Goal: Transaction & Acquisition: Purchase product/service

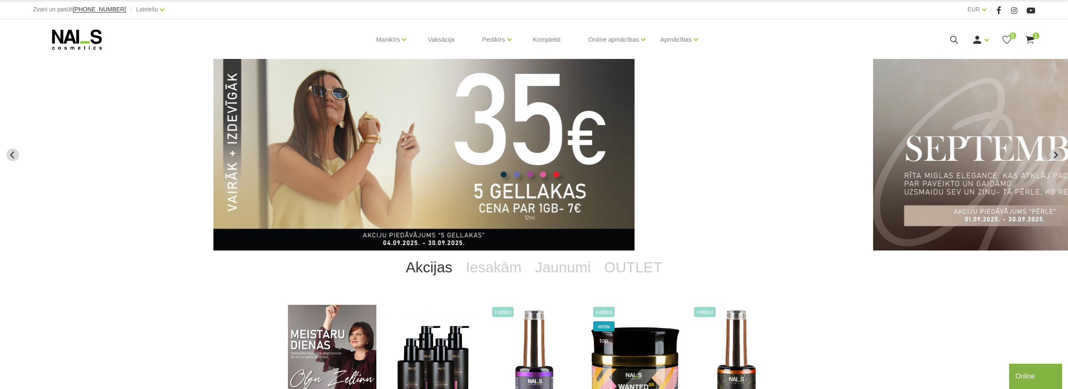
click at [951, 42] on icon at bounding box center [954, 40] width 11 height 11
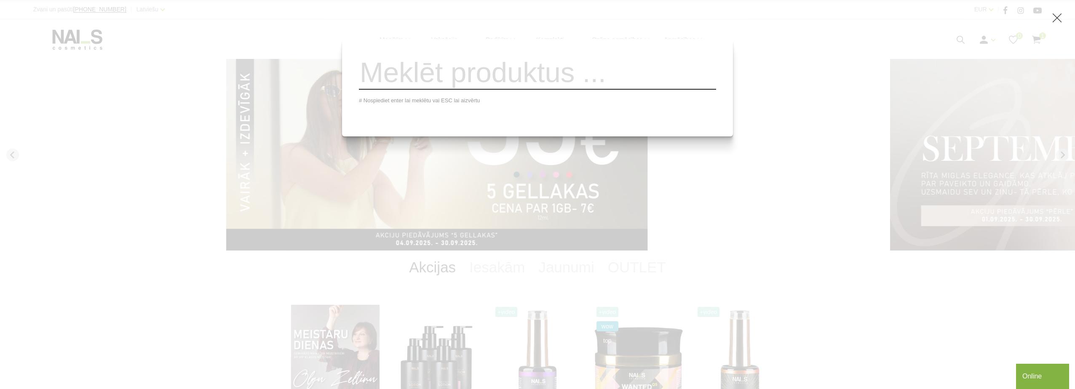
click at [422, 84] on input "search" at bounding box center [537, 73] width 357 height 34
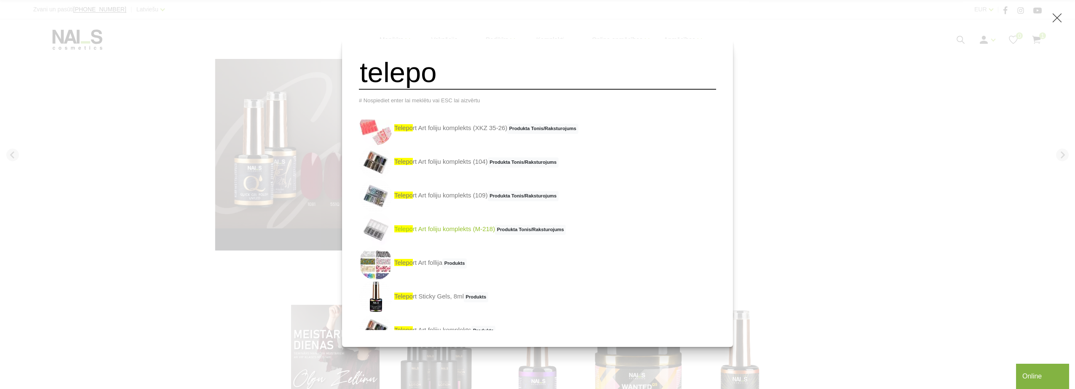
scroll to position [42, 0]
type input "telepo"
click at [441, 269] on link "telepo rt Art follija Produkts" at bounding box center [413, 263] width 108 height 34
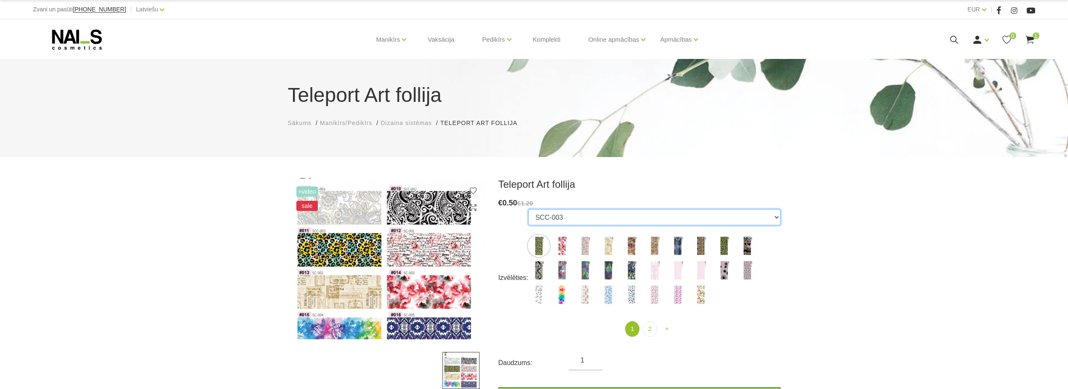
click at [771, 214] on select "SCC-003 SC-003 SC-001 SC-002 SC-006 SC-007 SC-008 SC-009 SC-010 SC-011 SC-012 S…" at bounding box center [654, 217] width 252 height 16
select select "1648"
click at [528, 209] on select "SCC-003 SC-003 SC-001 SC-002 SC-006 SC-007 SC-008 SC-009 SC-010 SC-011 SC-012 S…" at bounding box center [654, 217] width 252 height 16
